Goal: Task Accomplishment & Management: Manage account settings

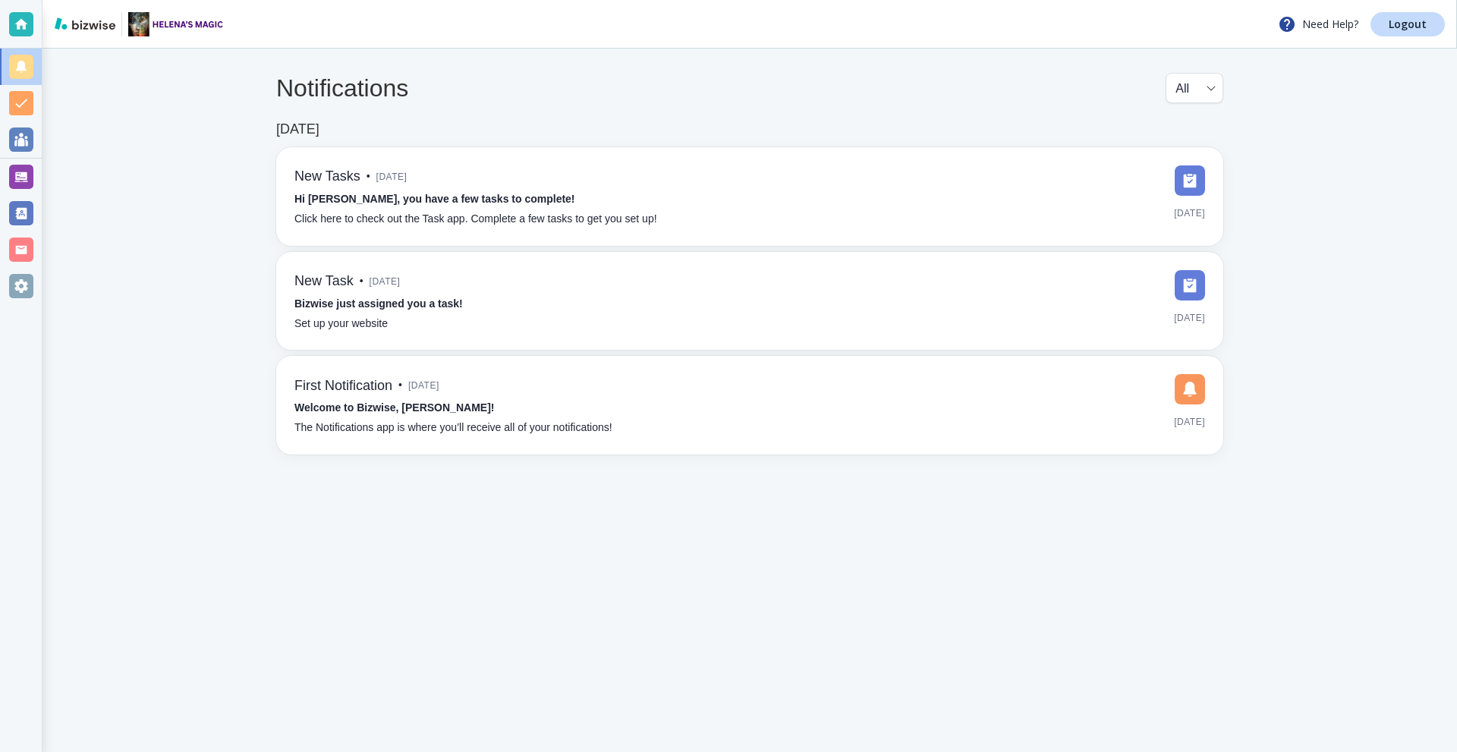
click at [17, 166] on div at bounding box center [21, 177] width 24 height 24
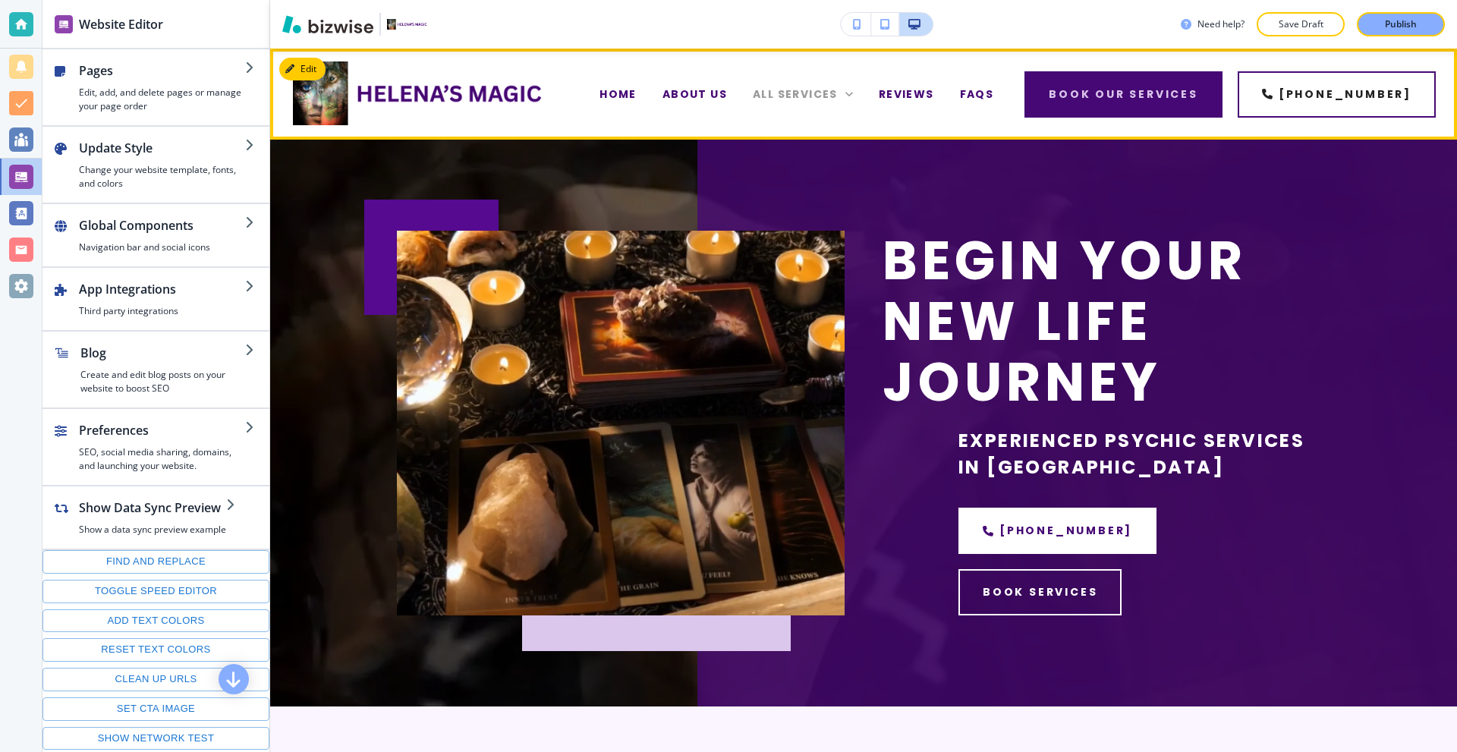
click at [683, 96] on span "ABOUT US" at bounding box center [694, 95] width 65 height 16
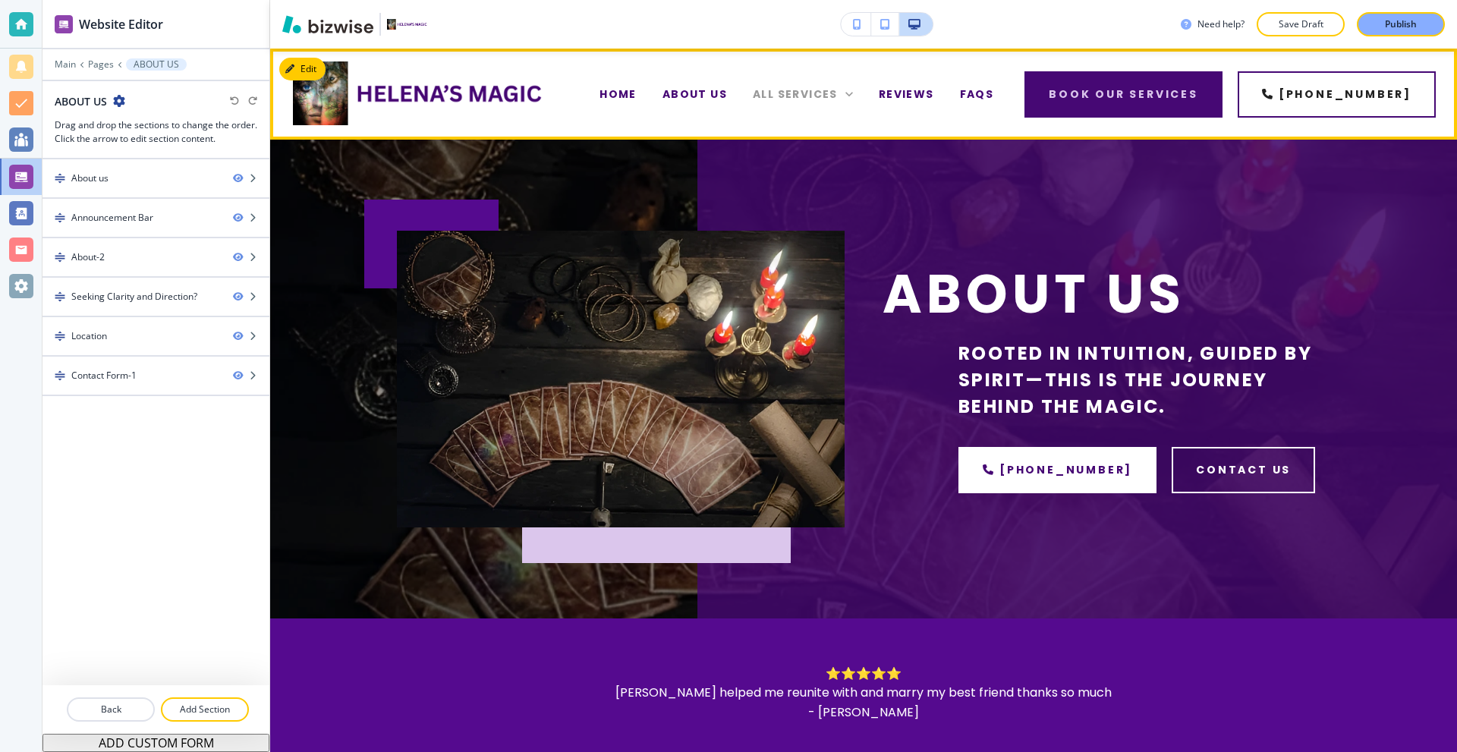
click at [826, 94] on span "ALL SERVICES" at bounding box center [795, 95] width 85 height 16
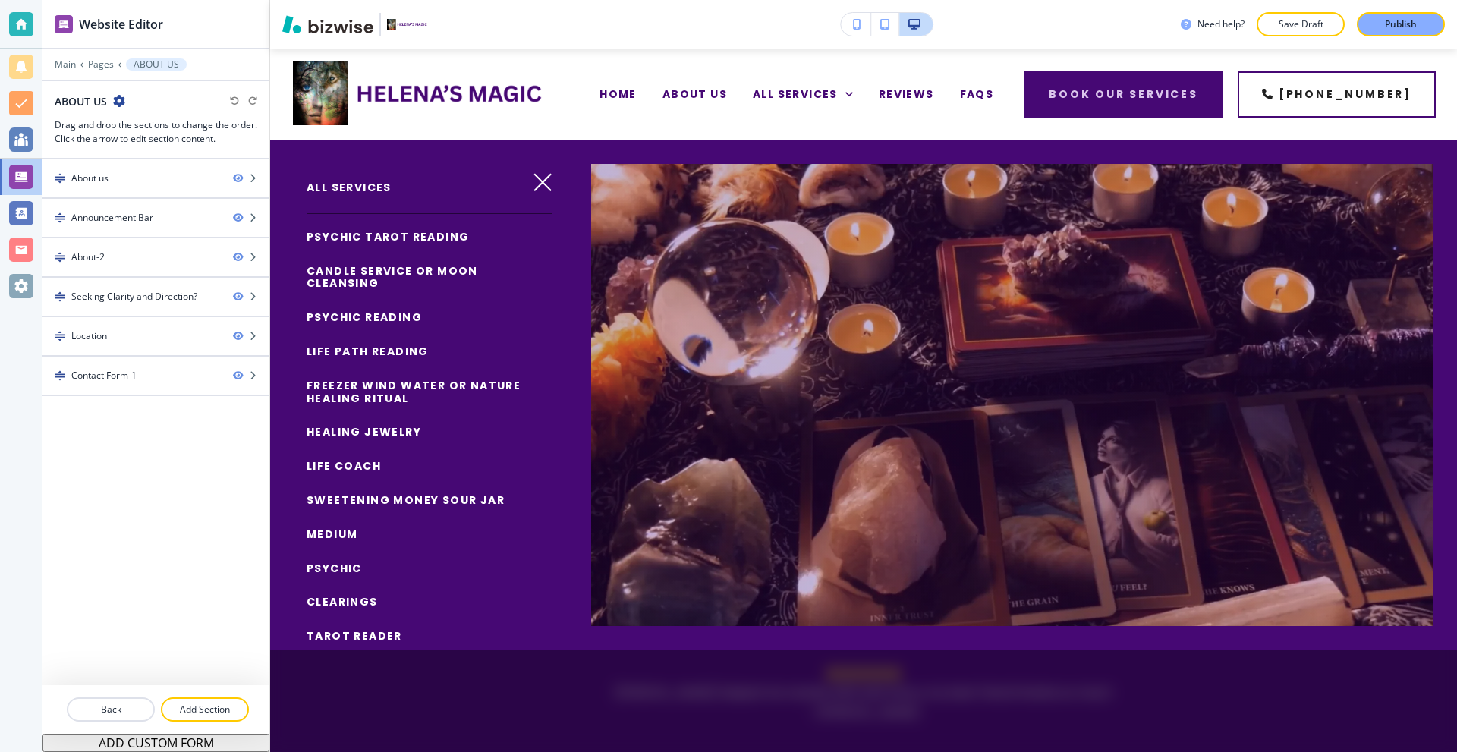
click at [411, 240] on span "PSYCHIC TAROT READING" at bounding box center [388, 236] width 162 height 15
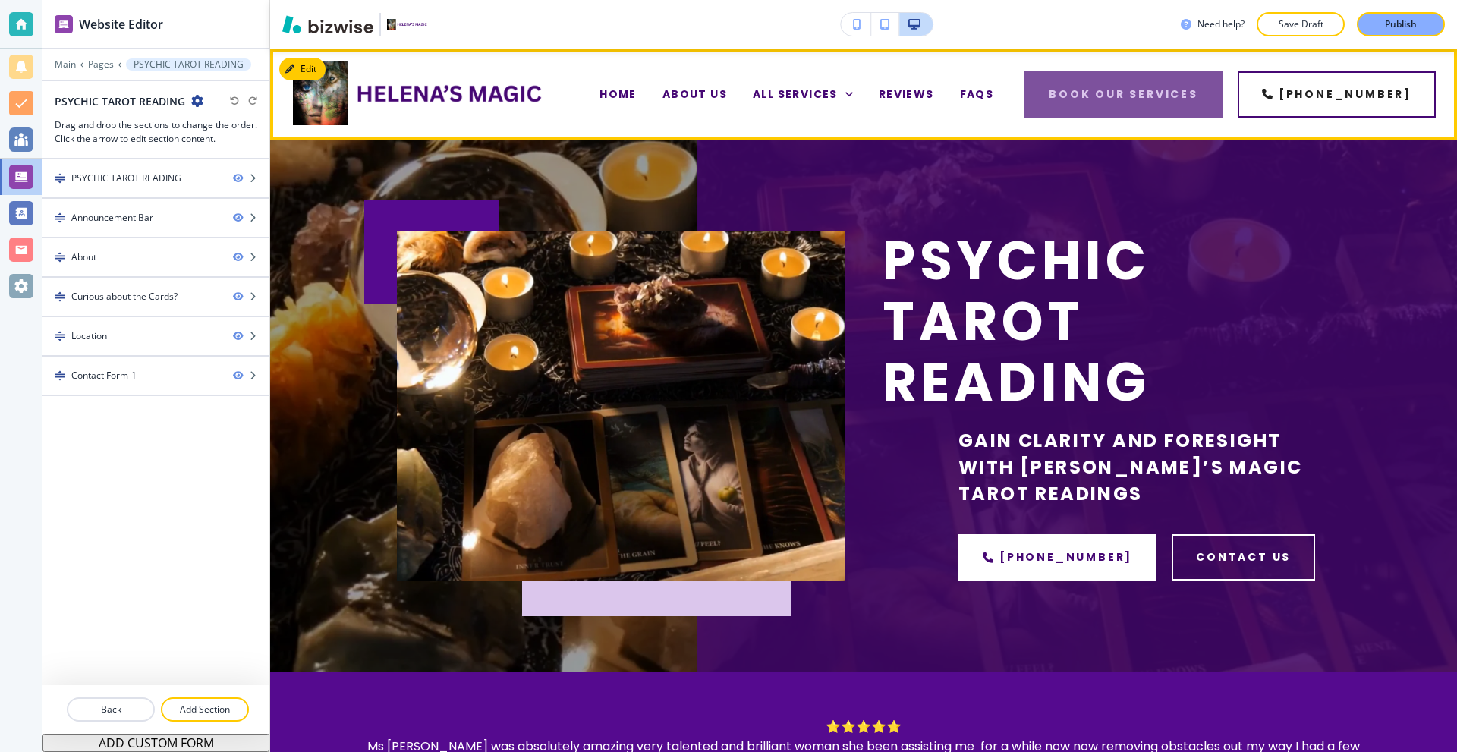
click at [1150, 102] on link "book our services" at bounding box center [1123, 94] width 198 height 46
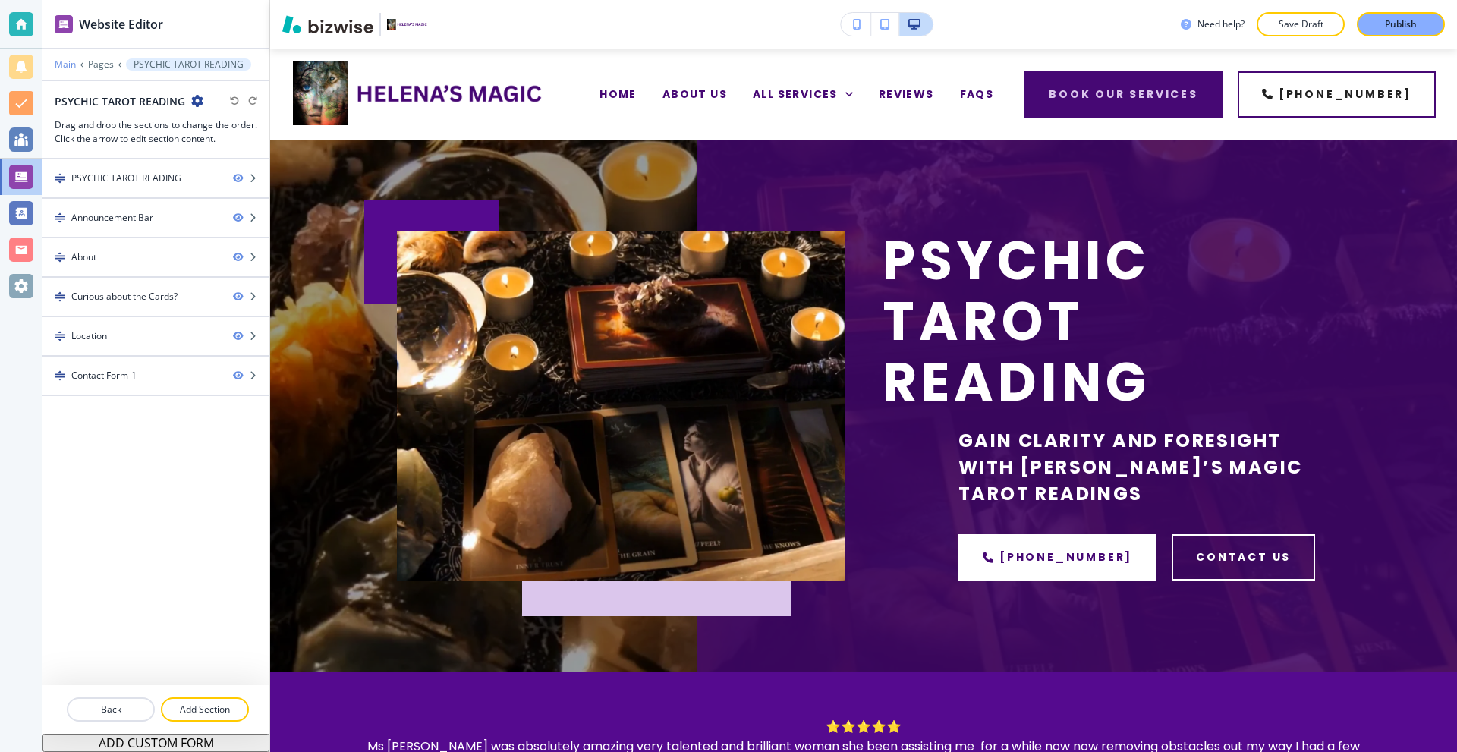
click at [71, 69] on p "Main" at bounding box center [65, 64] width 21 height 11
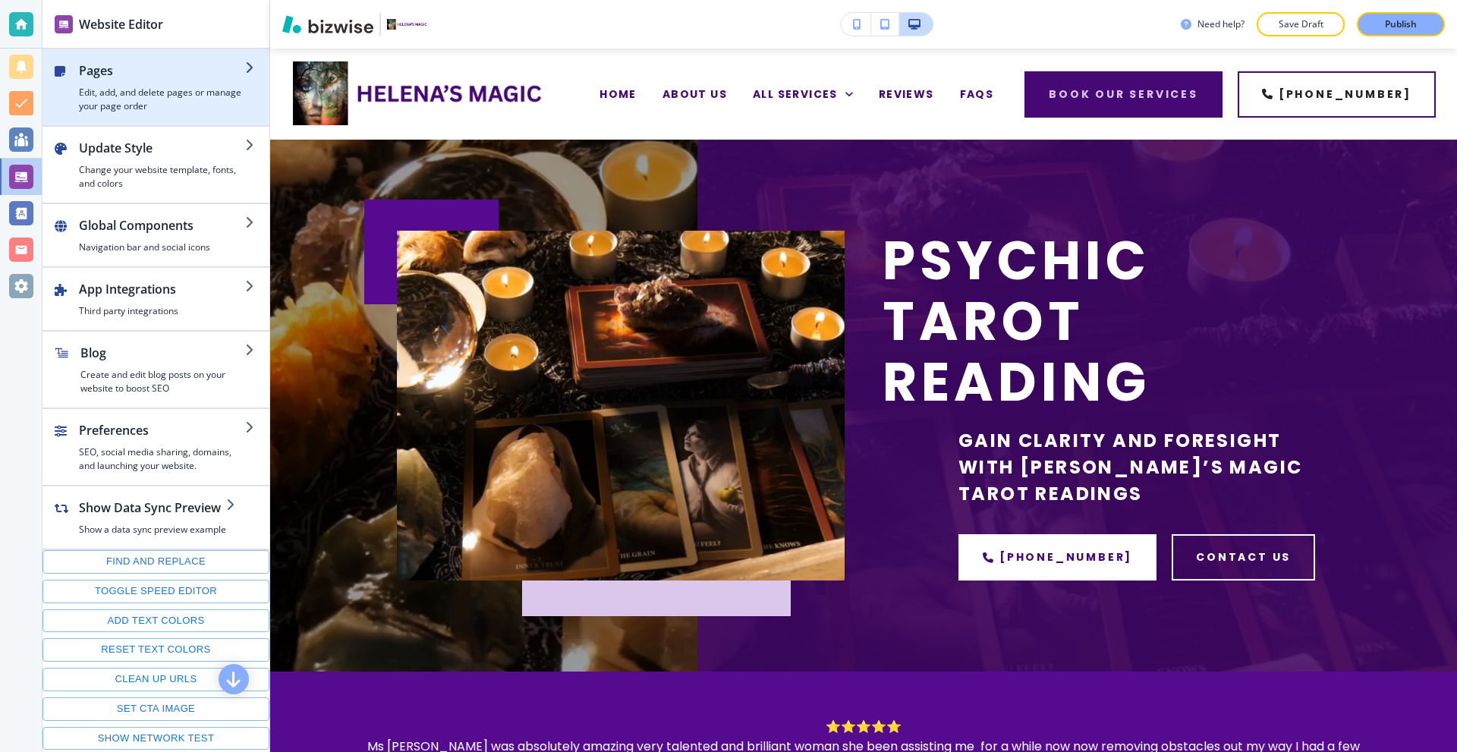
click at [167, 107] on h4 "Edit, add, and delete pages or manage your page order" at bounding box center [162, 99] width 166 height 27
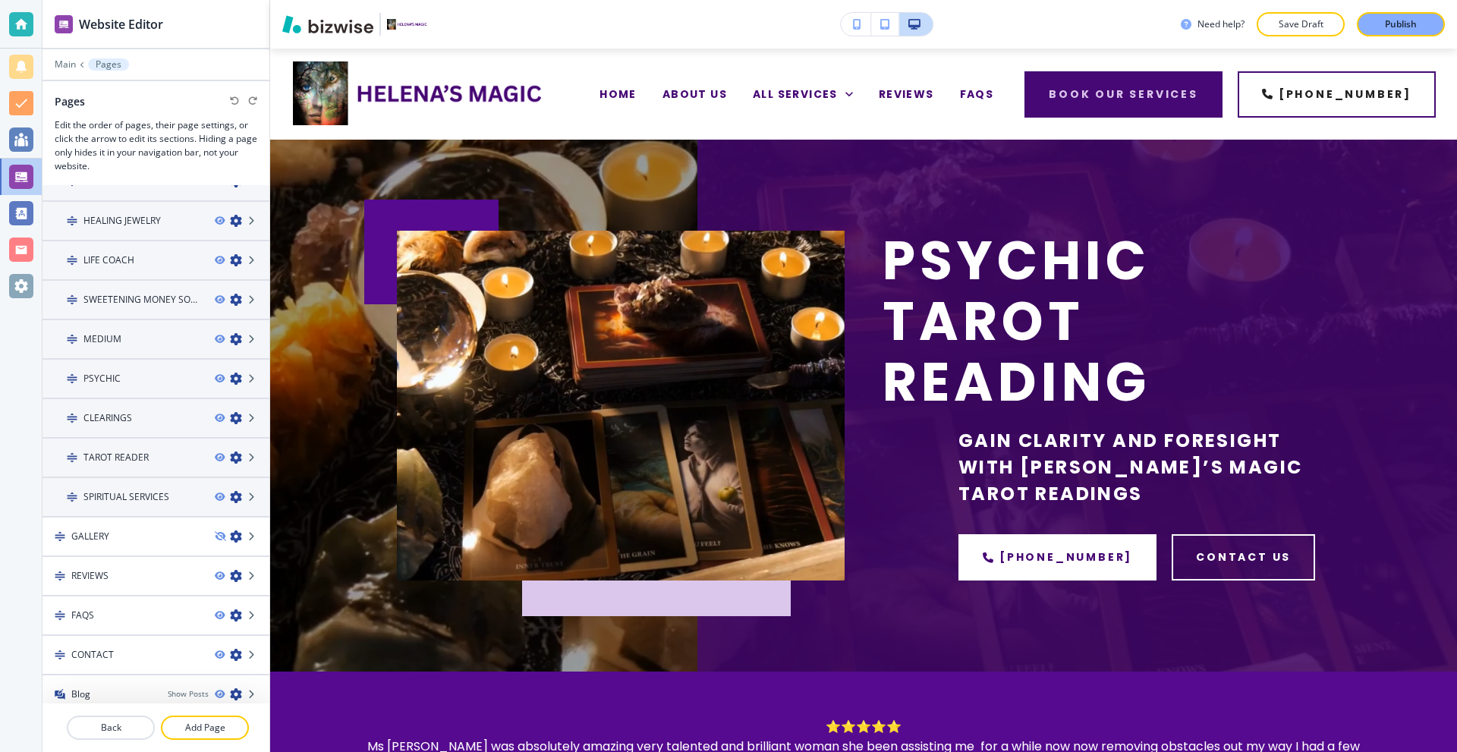
scroll to position [312, 0]
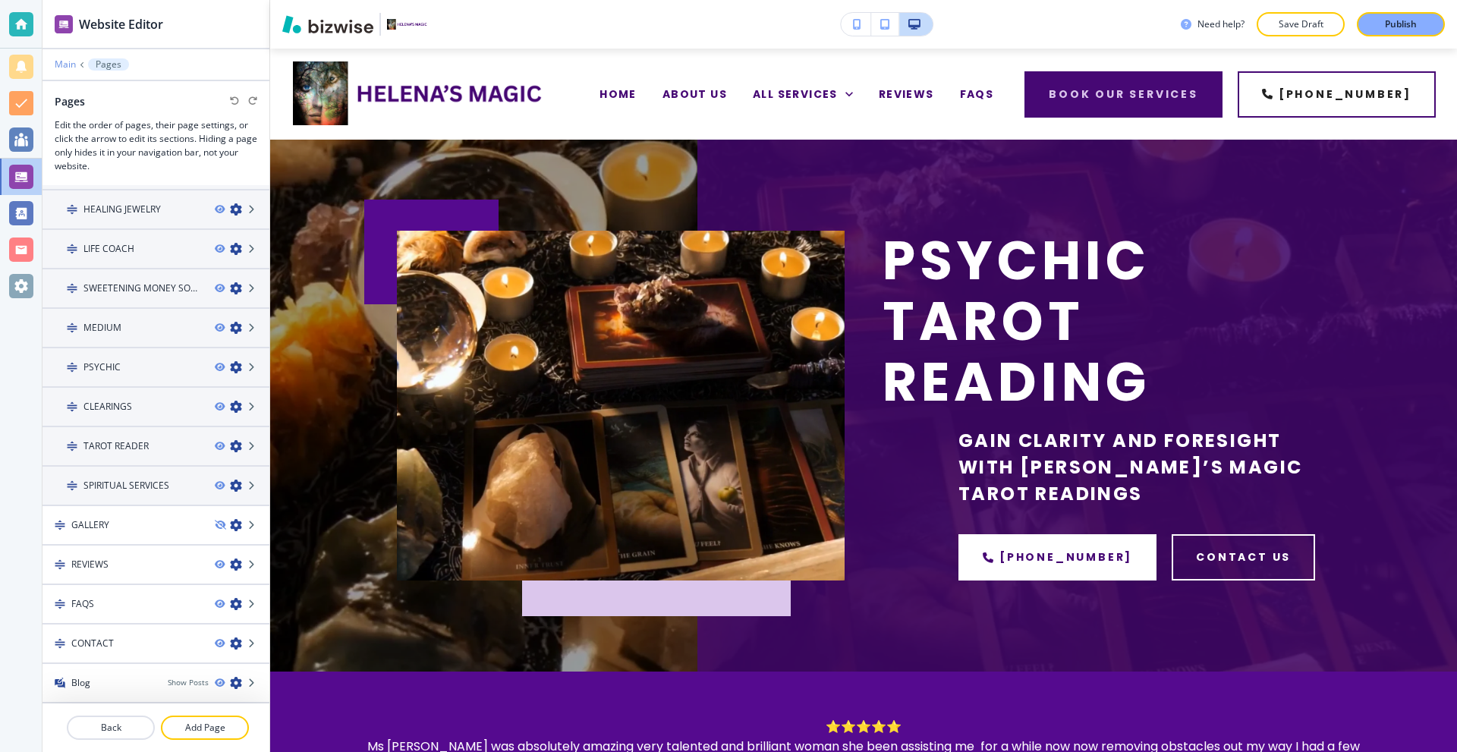
click at [68, 69] on p "Main" at bounding box center [65, 64] width 21 height 11
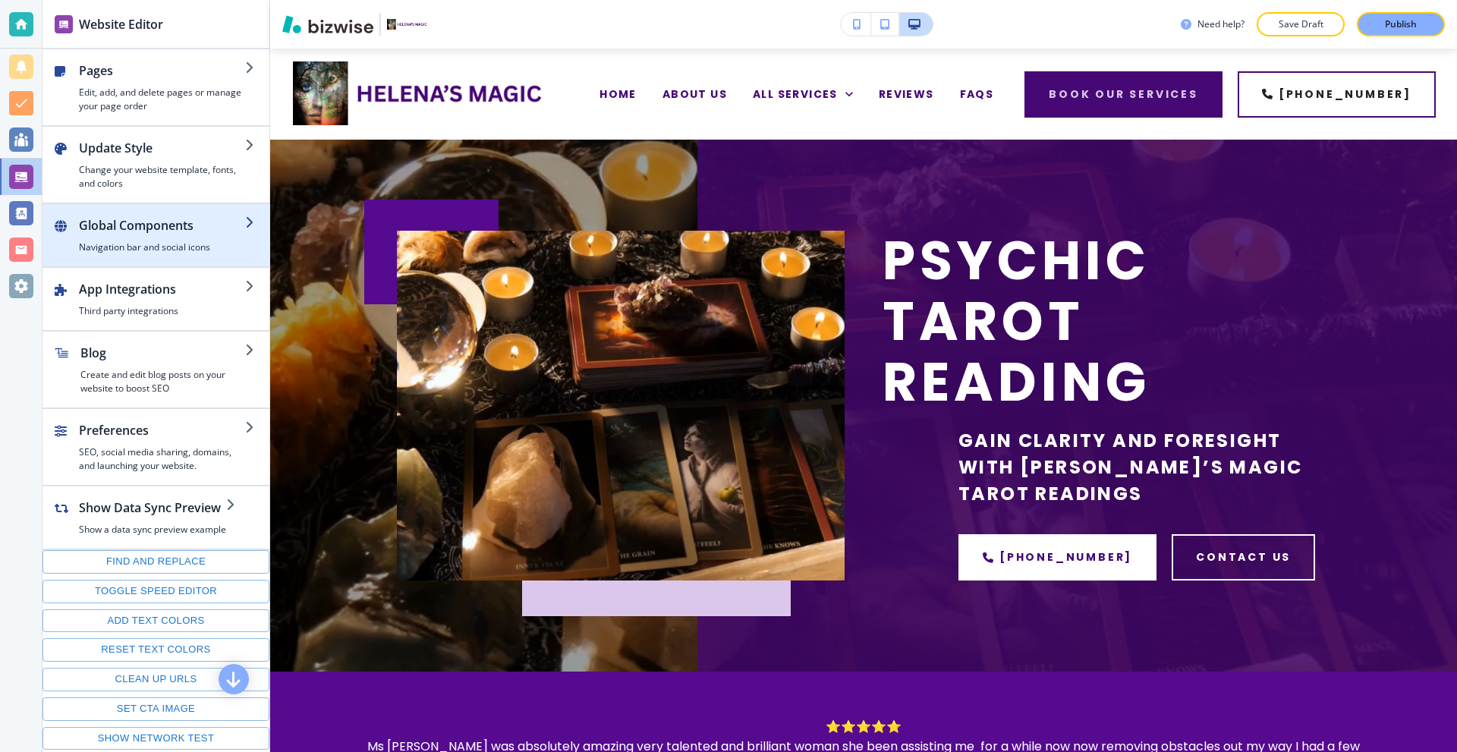
click at [144, 244] on h4 "Navigation bar and social icons" at bounding box center [162, 248] width 166 height 14
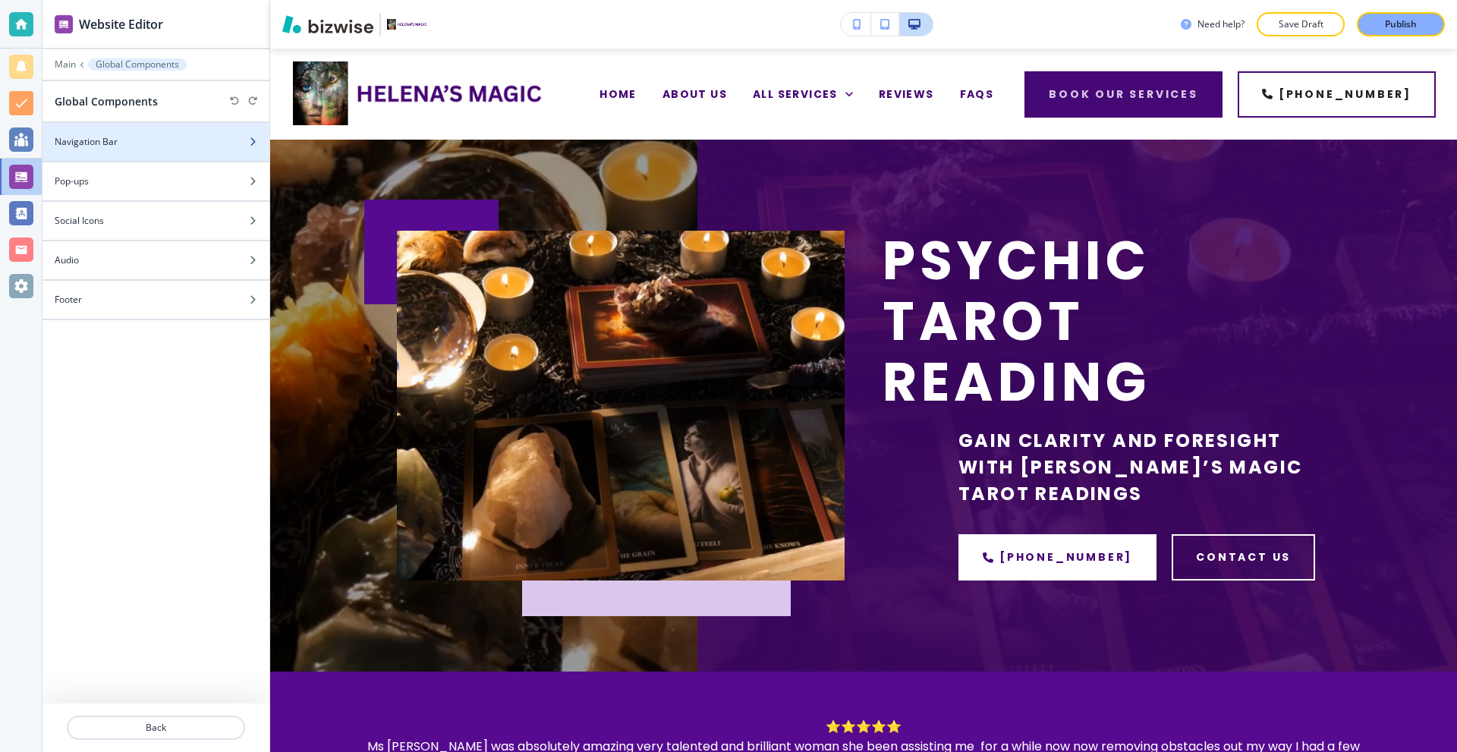
click at [154, 145] on div "Navigation Bar" at bounding box center [139, 142] width 194 height 14
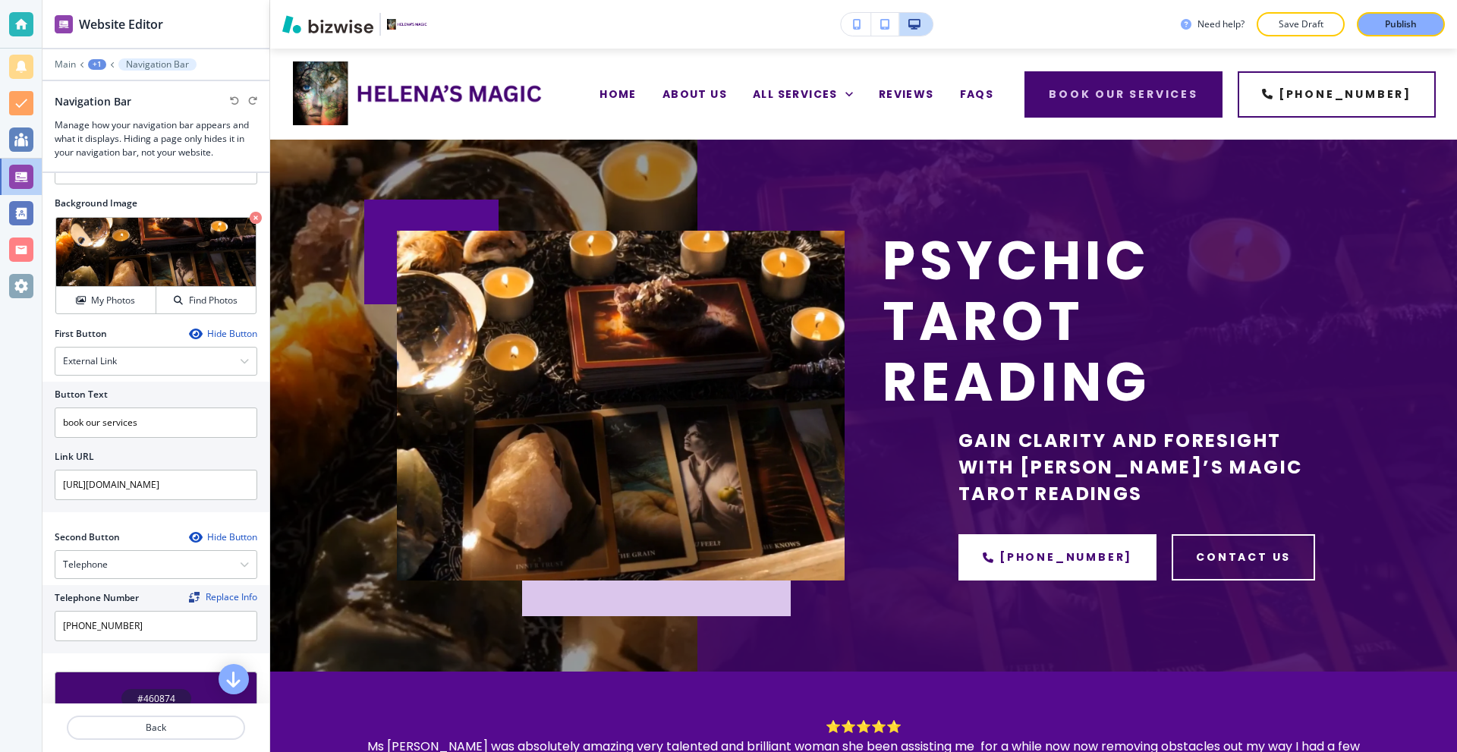
scroll to position [455, 0]
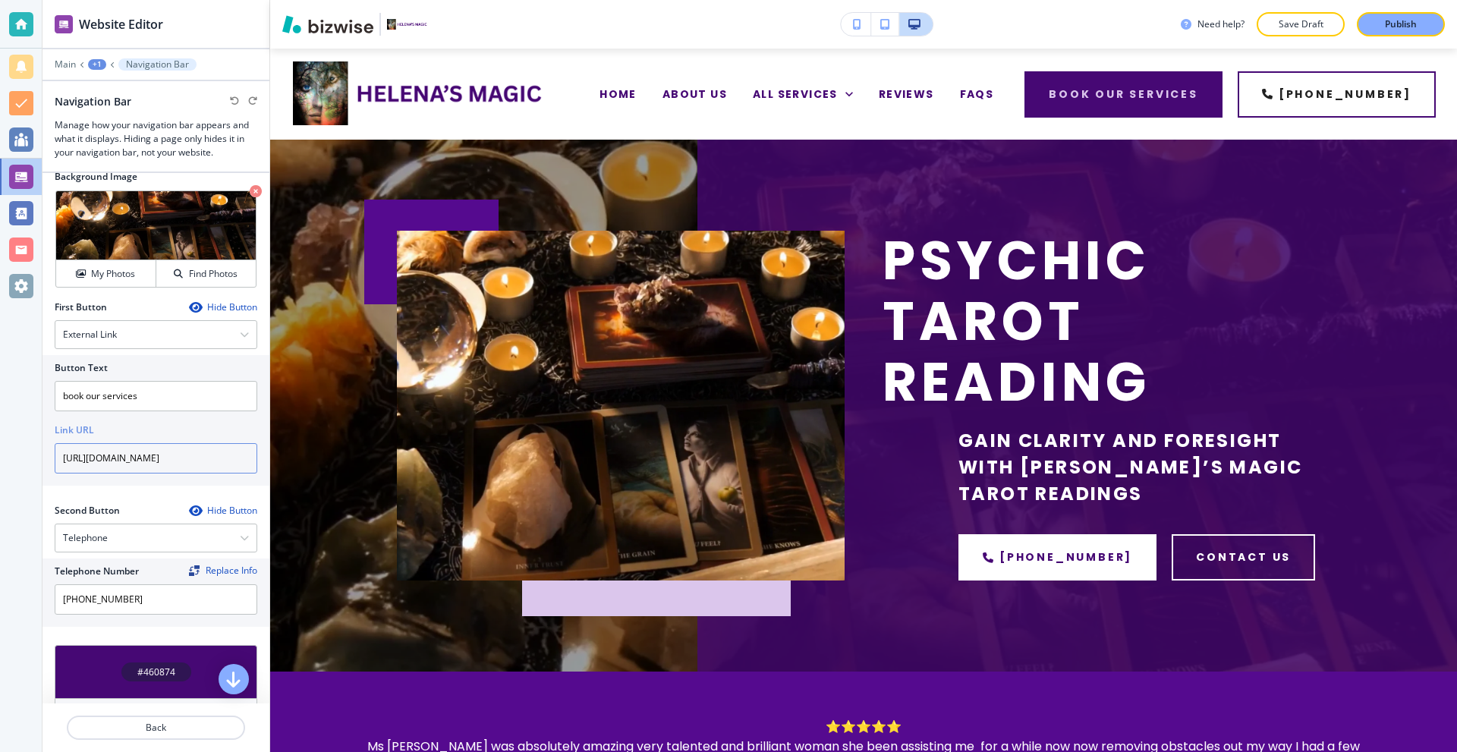
click at [189, 461] on input "[URL][DOMAIN_NAME]" at bounding box center [156, 458] width 203 height 30
click at [199, 477] on div "Button Text book our services Link URL [URL][DOMAIN_NAME]" at bounding box center [155, 420] width 227 height 131
click at [27, 26] on div at bounding box center [21, 24] width 24 height 24
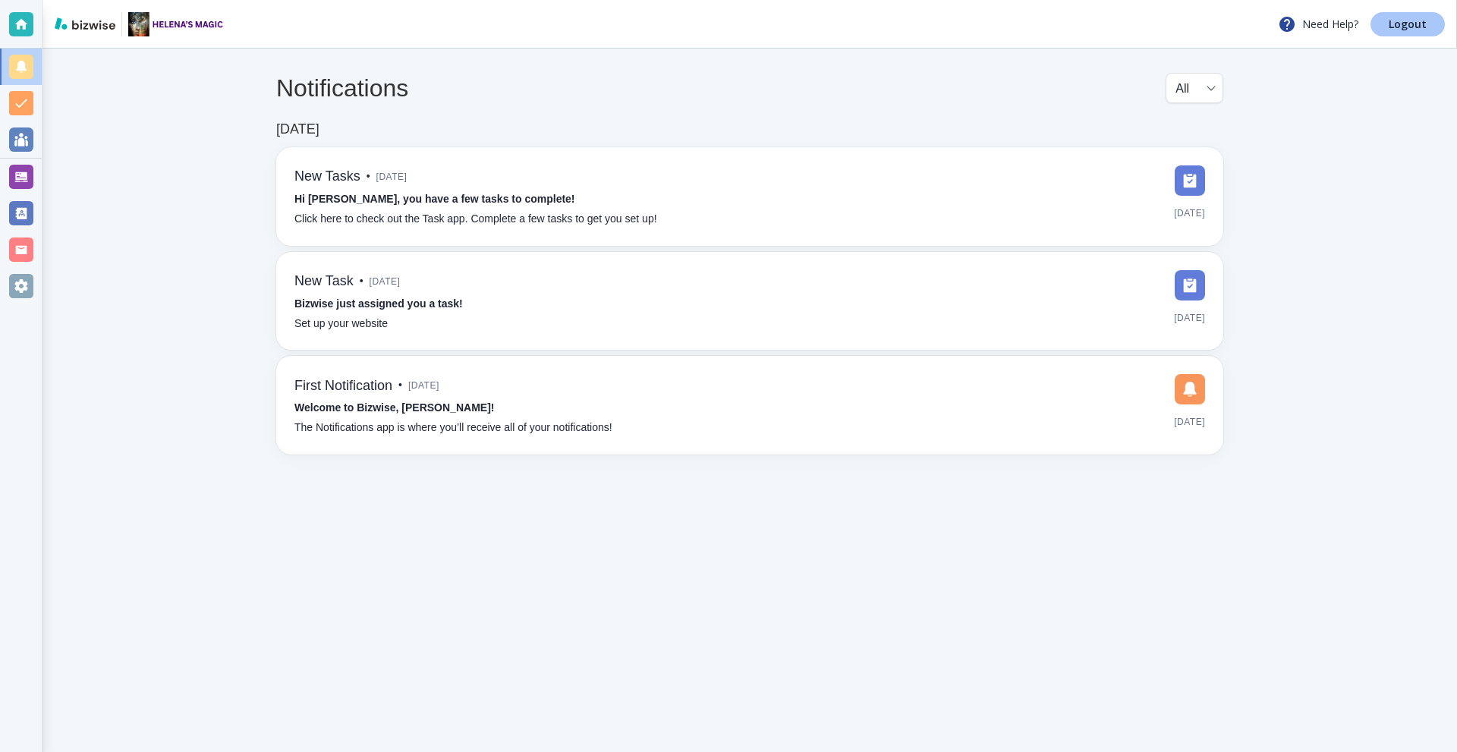
click at [1409, 22] on p "Logout" at bounding box center [1408, 24] width 38 height 11
